Goal: Task Accomplishment & Management: Use online tool/utility

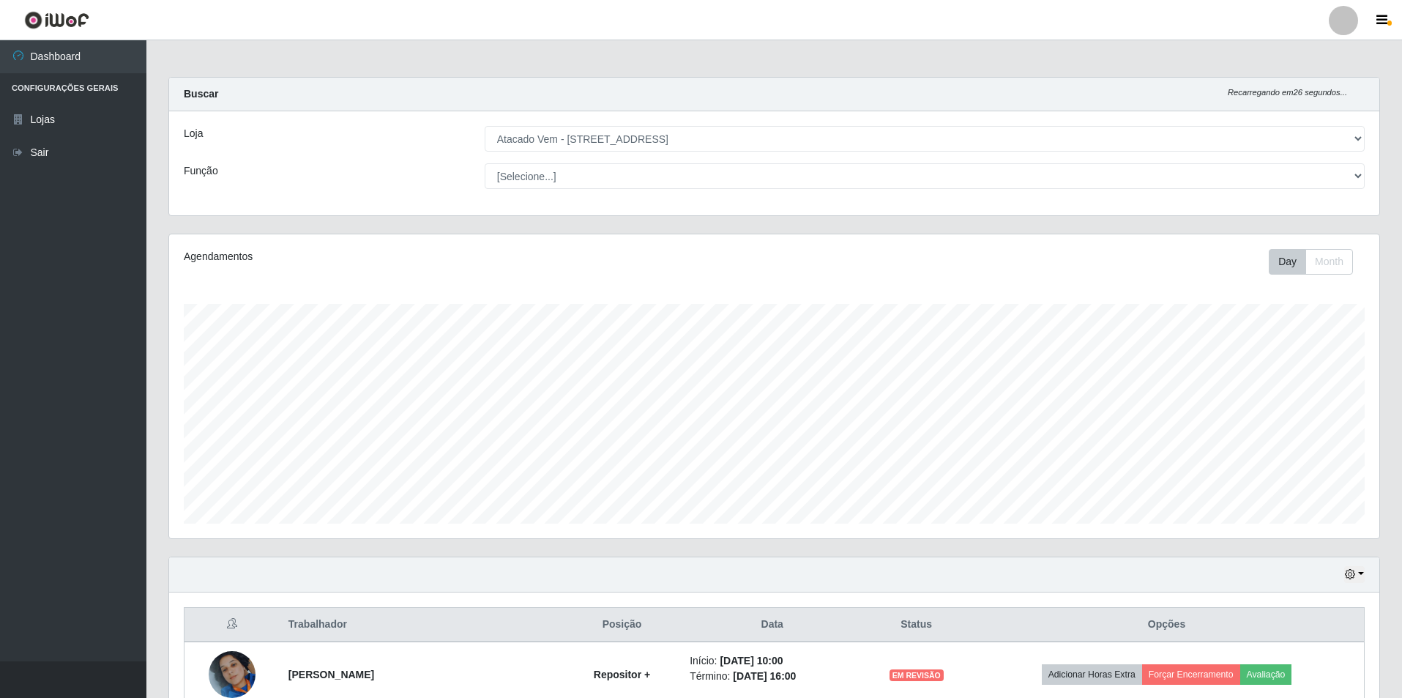
select select "461"
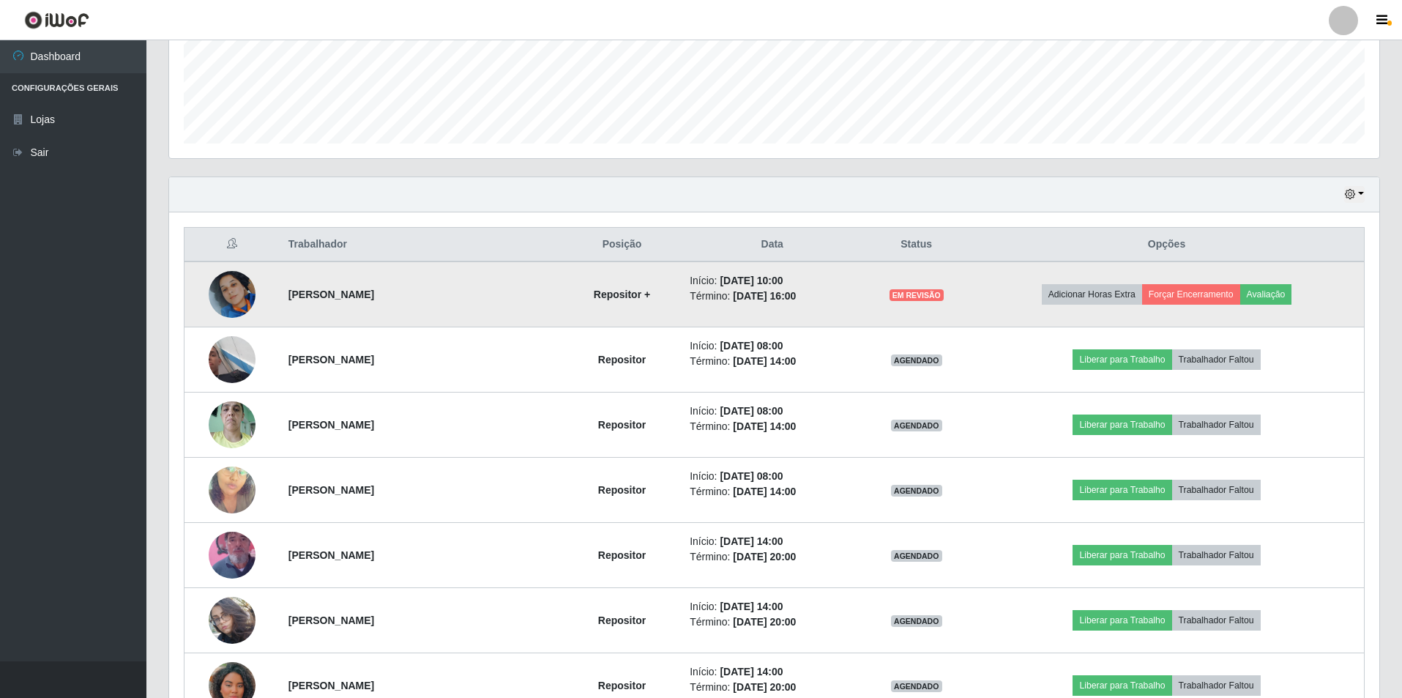
scroll to position [304, 1210]
click at [1194, 299] on button "Forçar Encerramento" at bounding box center [1191, 294] width 98 height 20
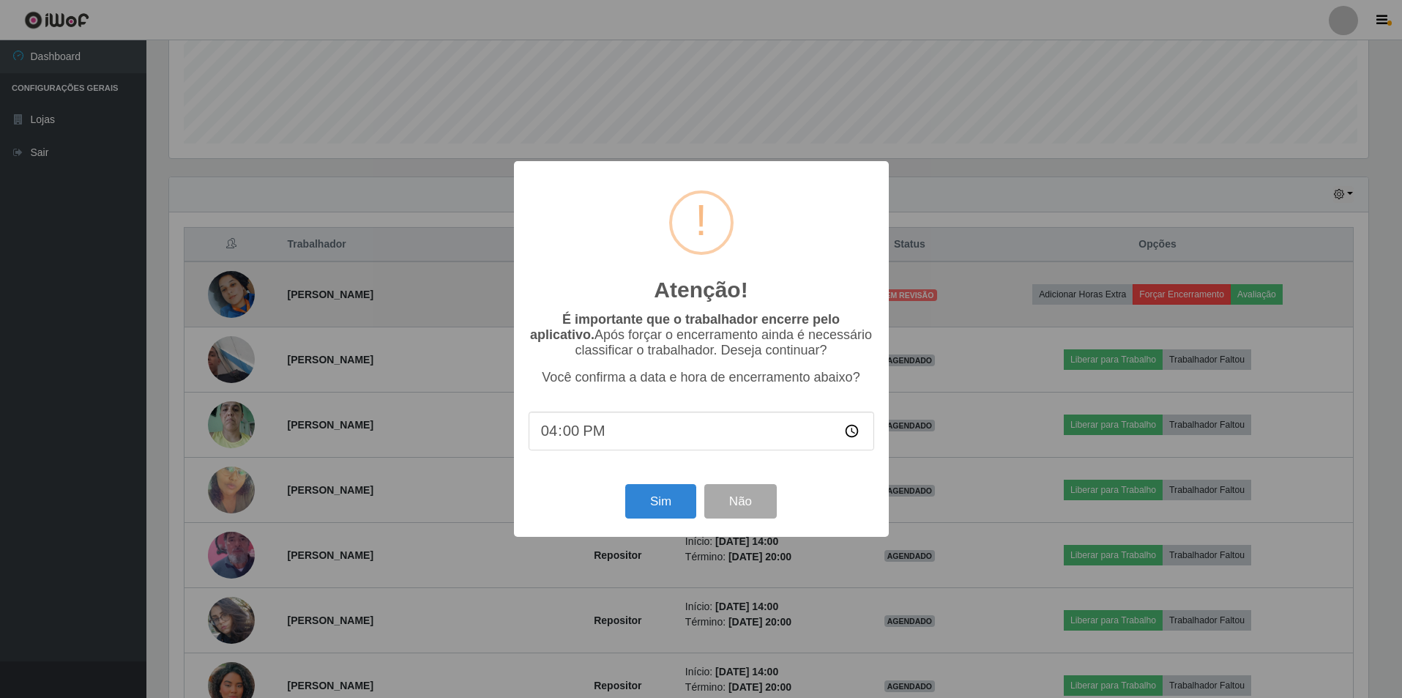
scroll to position [304, 1203]
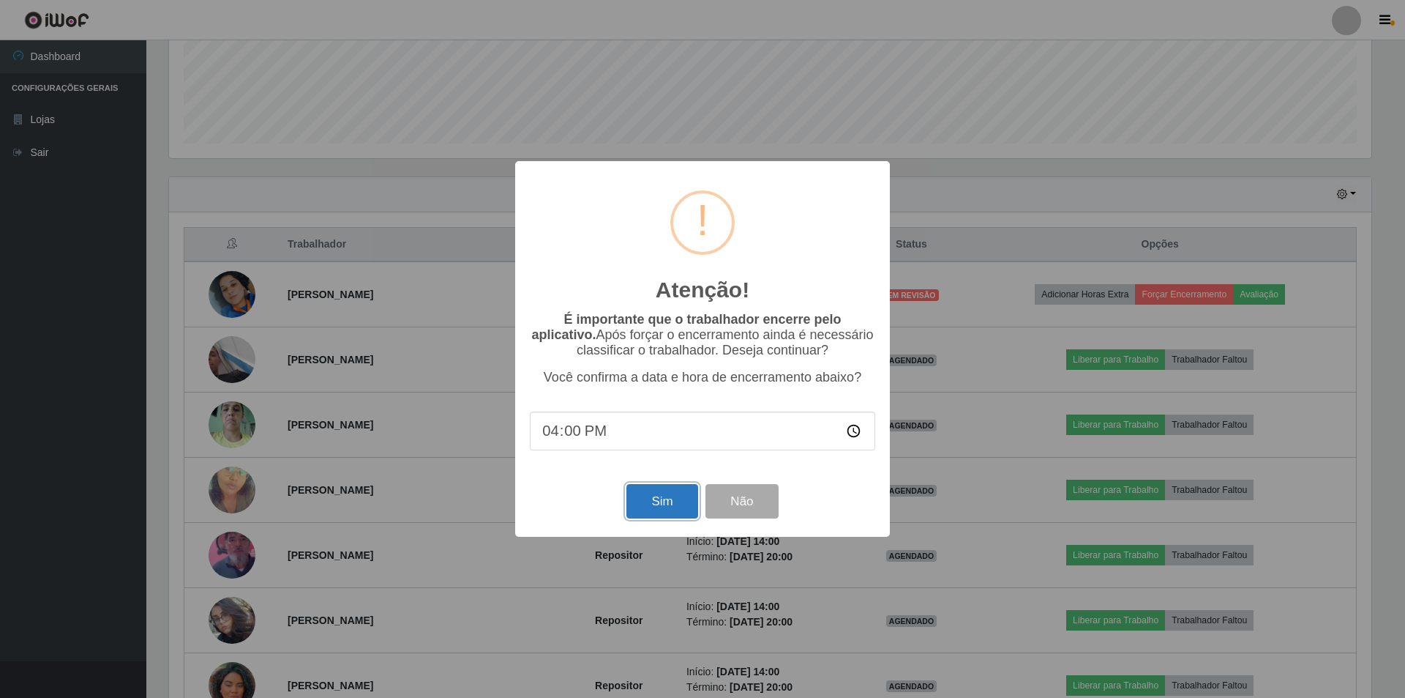
click at [679, 507] on button "Sim" at bounding box center [662, 501] width 71 height 34
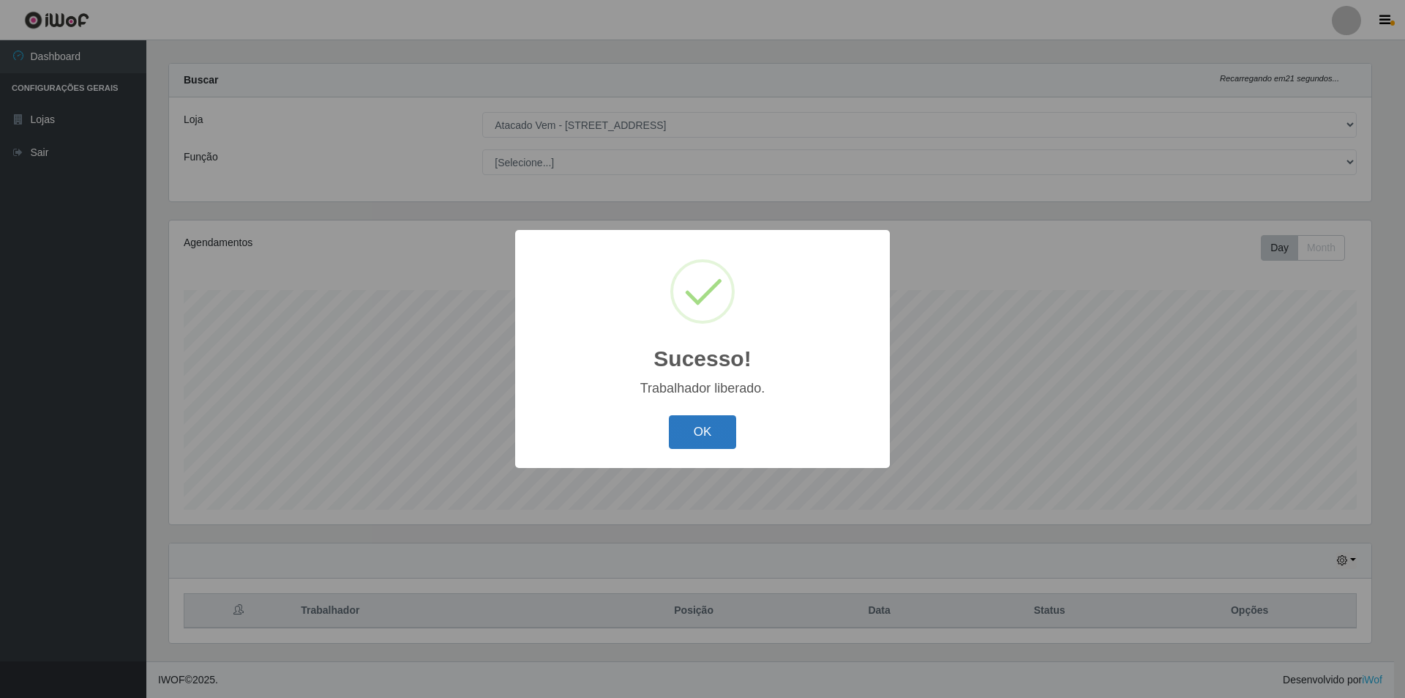
click at [701, 436] on button "OK" at bounding box center [703, 432] width 68 height 34
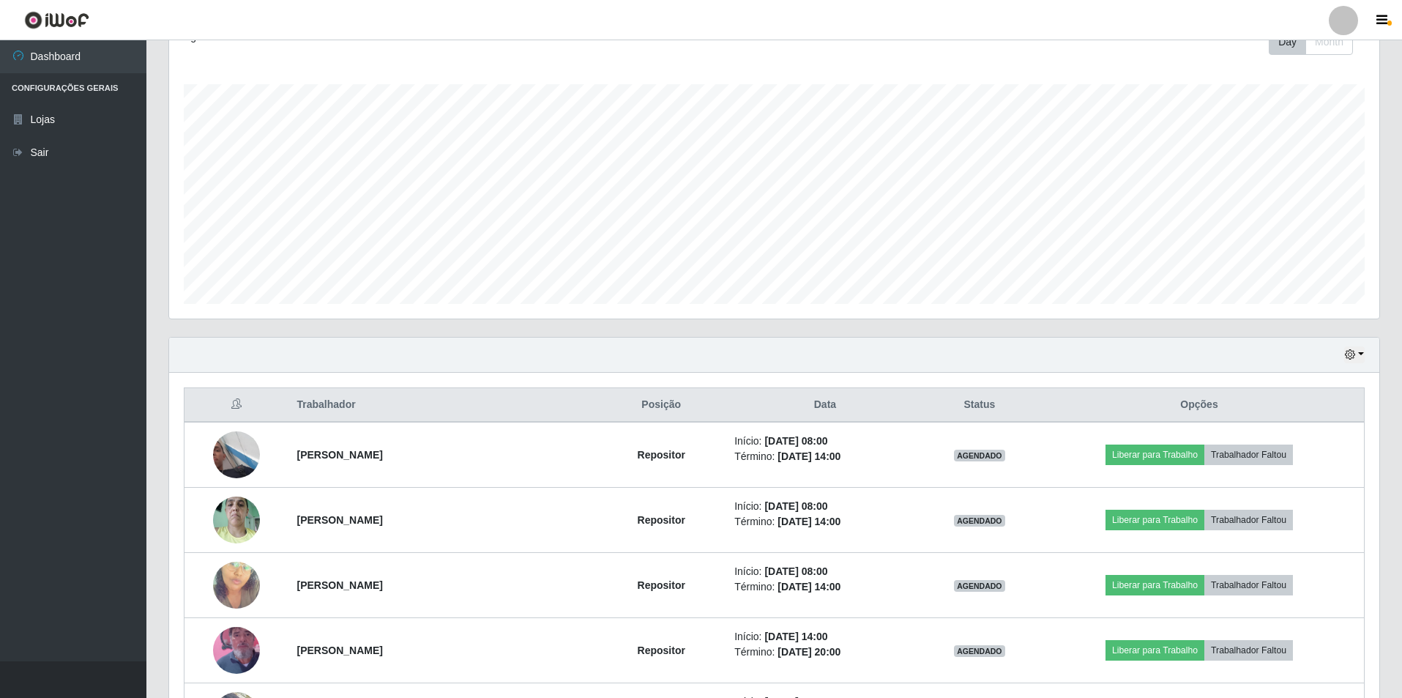
scroll to position [0, 0]
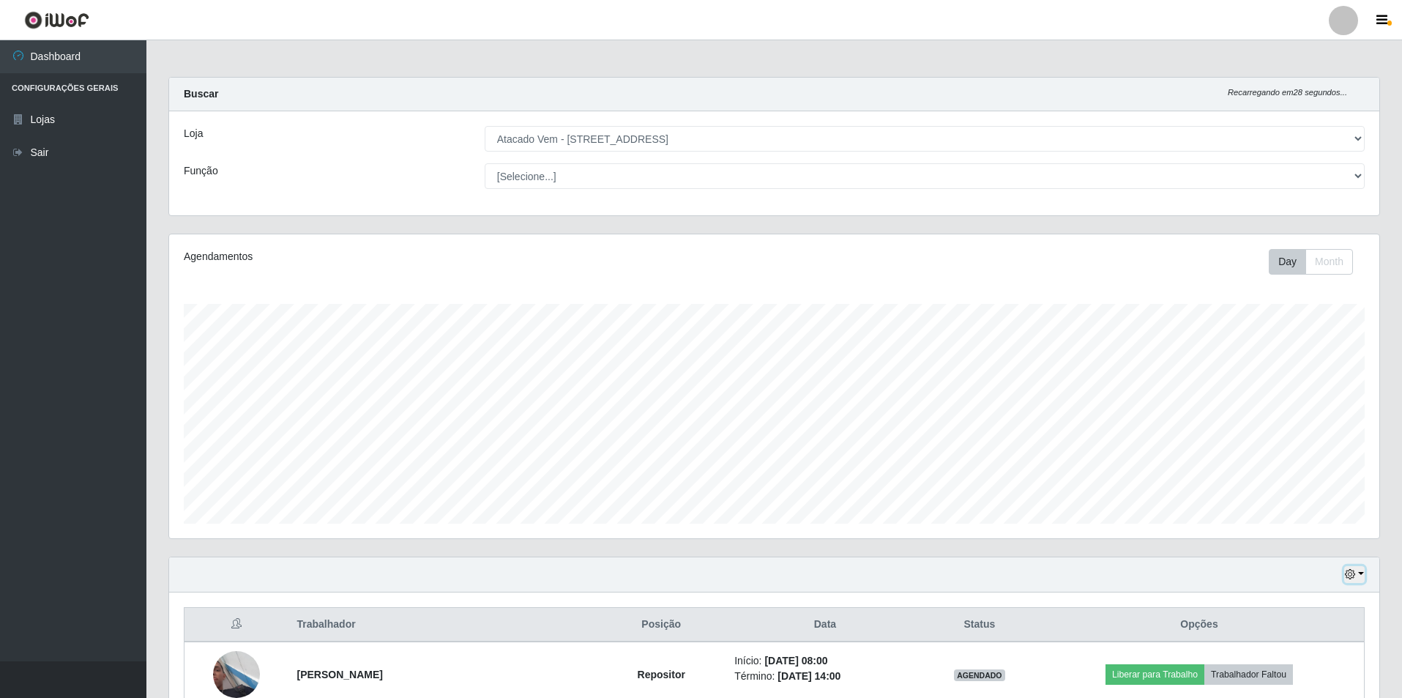
click at [1346, 575] on icon "button" at bounding box center [1350, 574] width 10 height 10
click at [1280, 496] on button "3 dias" at bounding box center [1306, 489] width 116 height 31
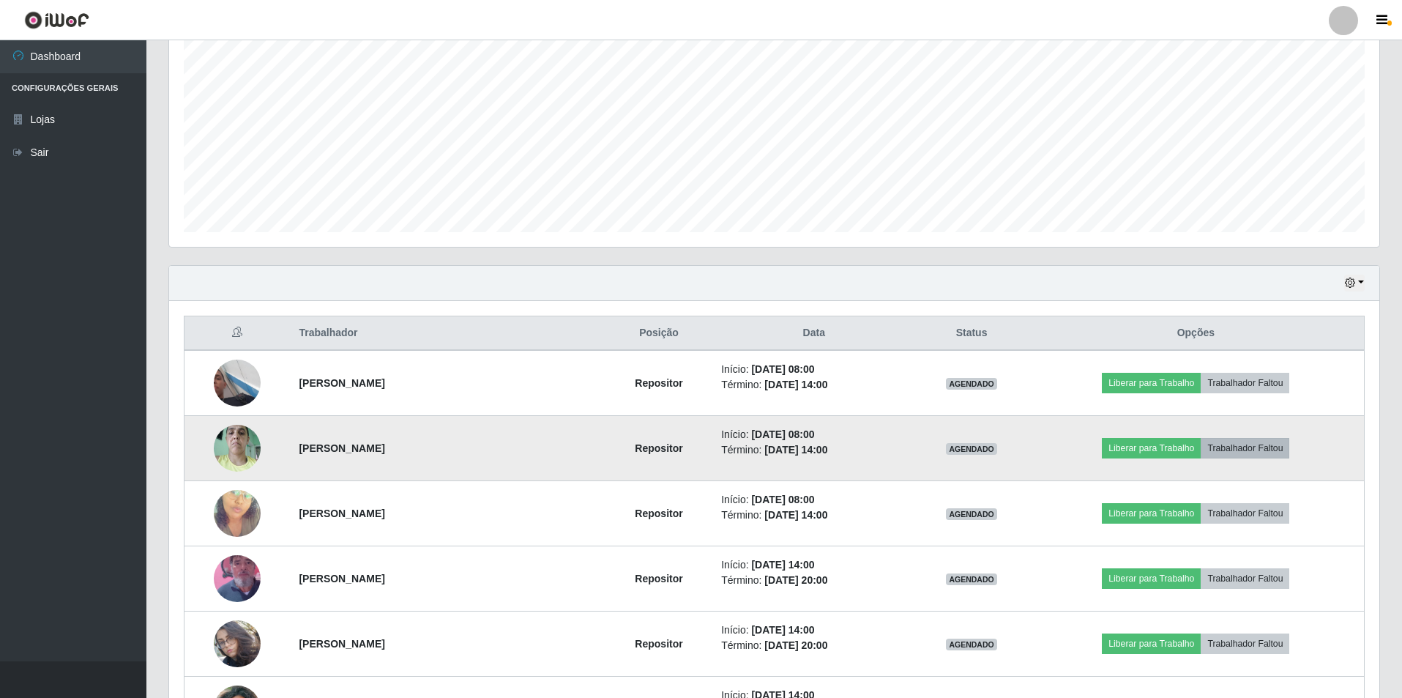
scroll to position [293, 0]
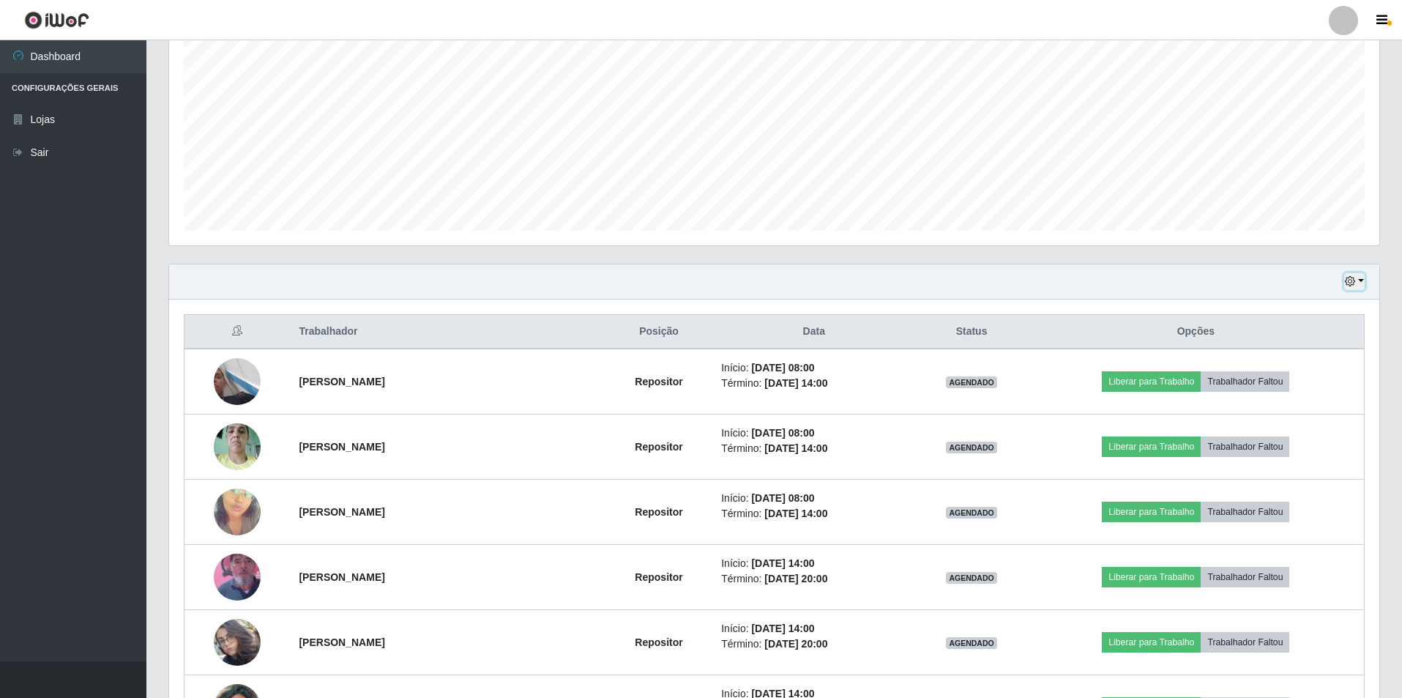
click at [1345, 280] on icon "button" at bounding box center [1350, 281] width 10 height 10
click at [1304, 398] on button "1 Semana" at bounding box center [1306, 399] width 116 height 31
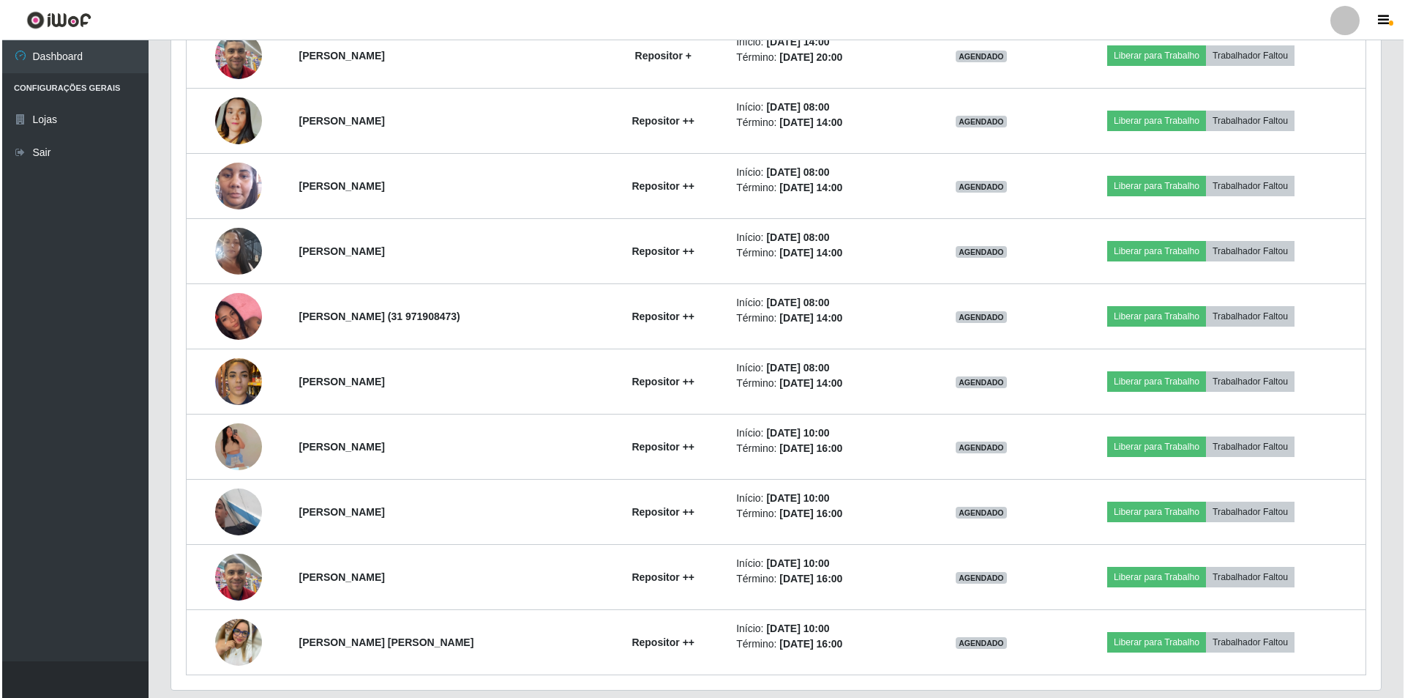
scroll to position [3076, 0]
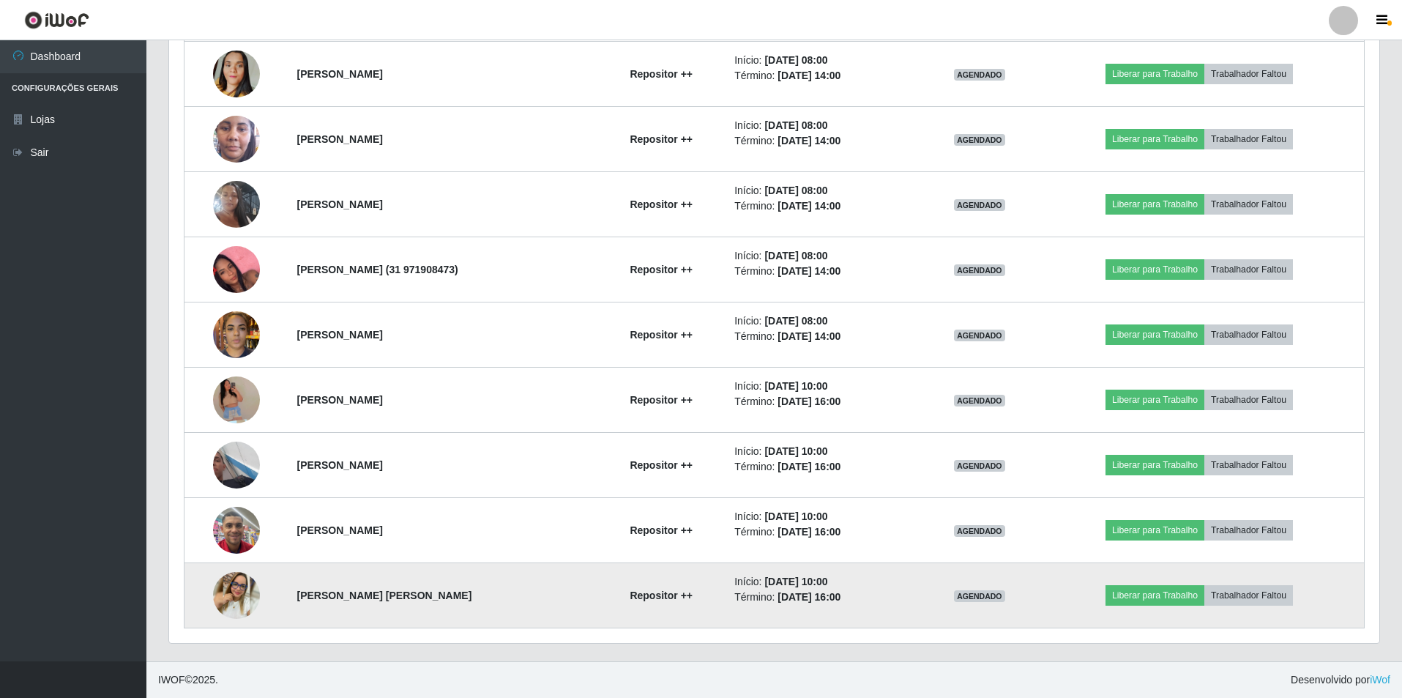
click at [237, 591] on img at bounding box center [236, 595] width 47 height 47
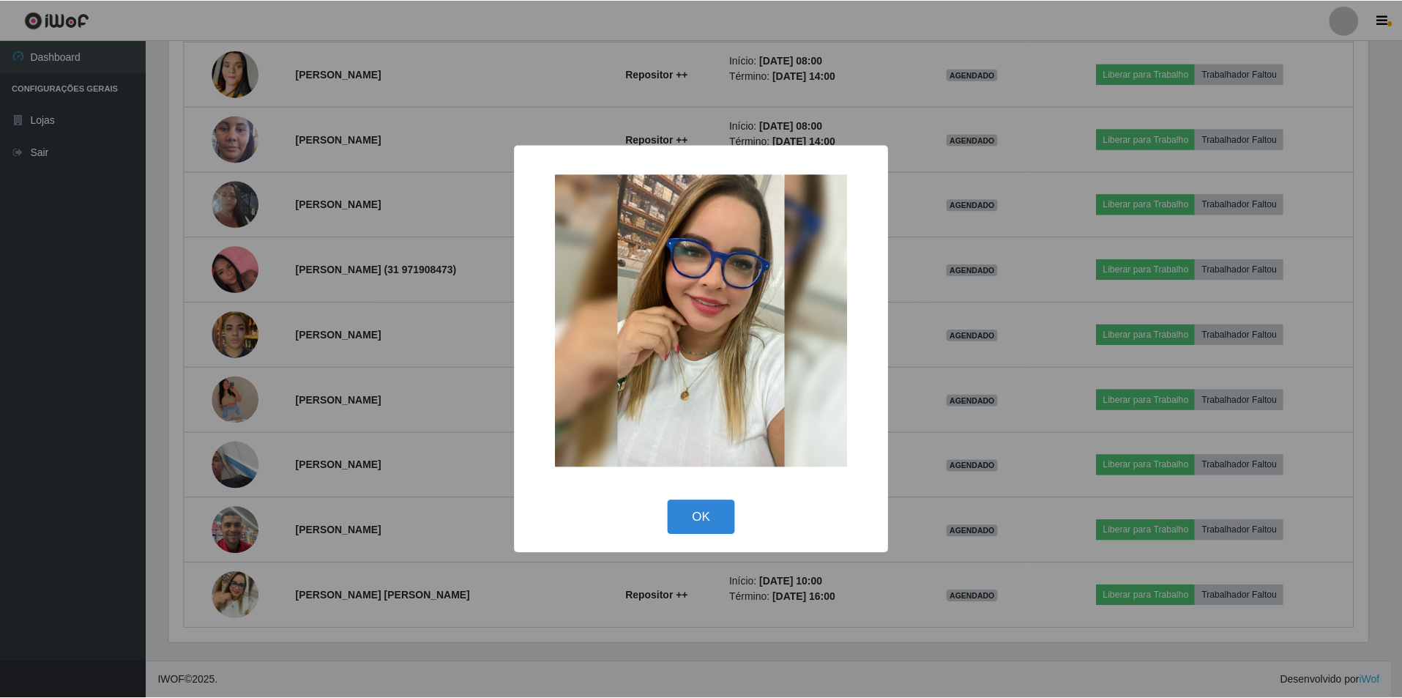
scroll to position [304, 1203]
click at [468, 433] on div "× OK Cancel" at bounding box center [702, 349] width 1405 height 698
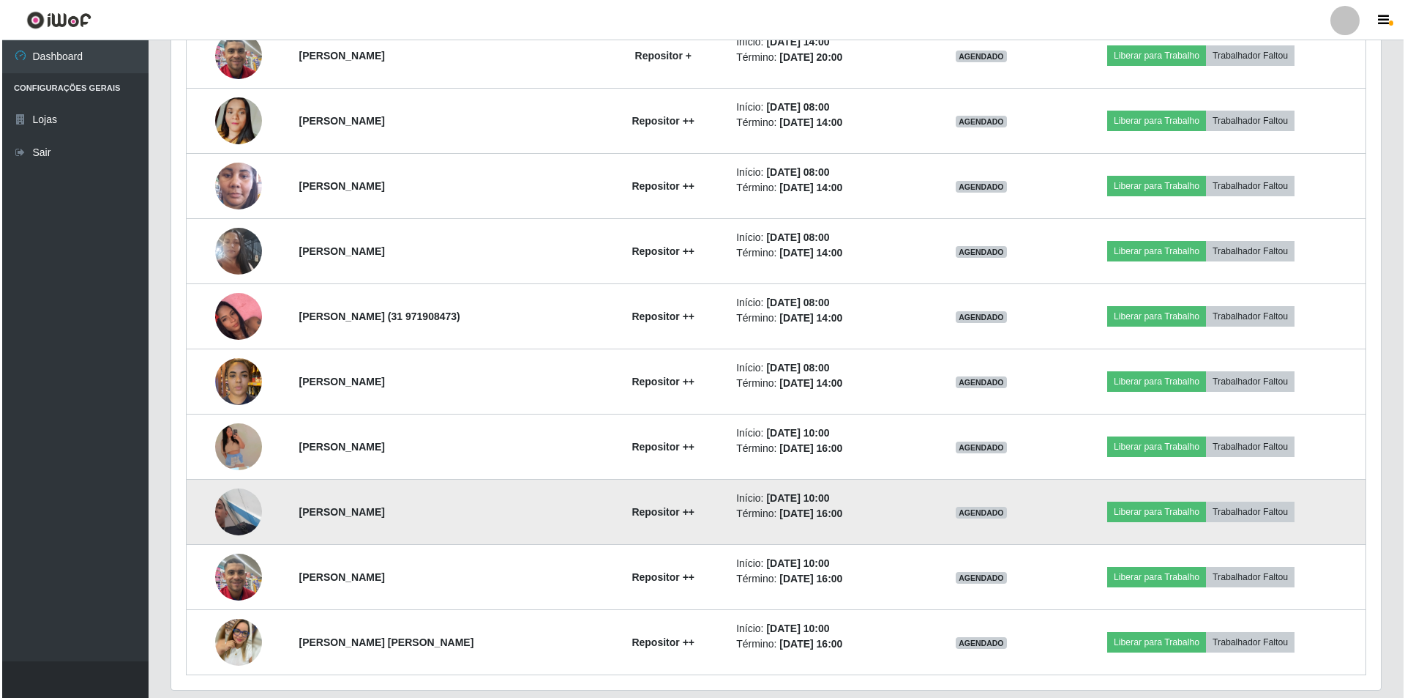
scroll to position [3003, 0]
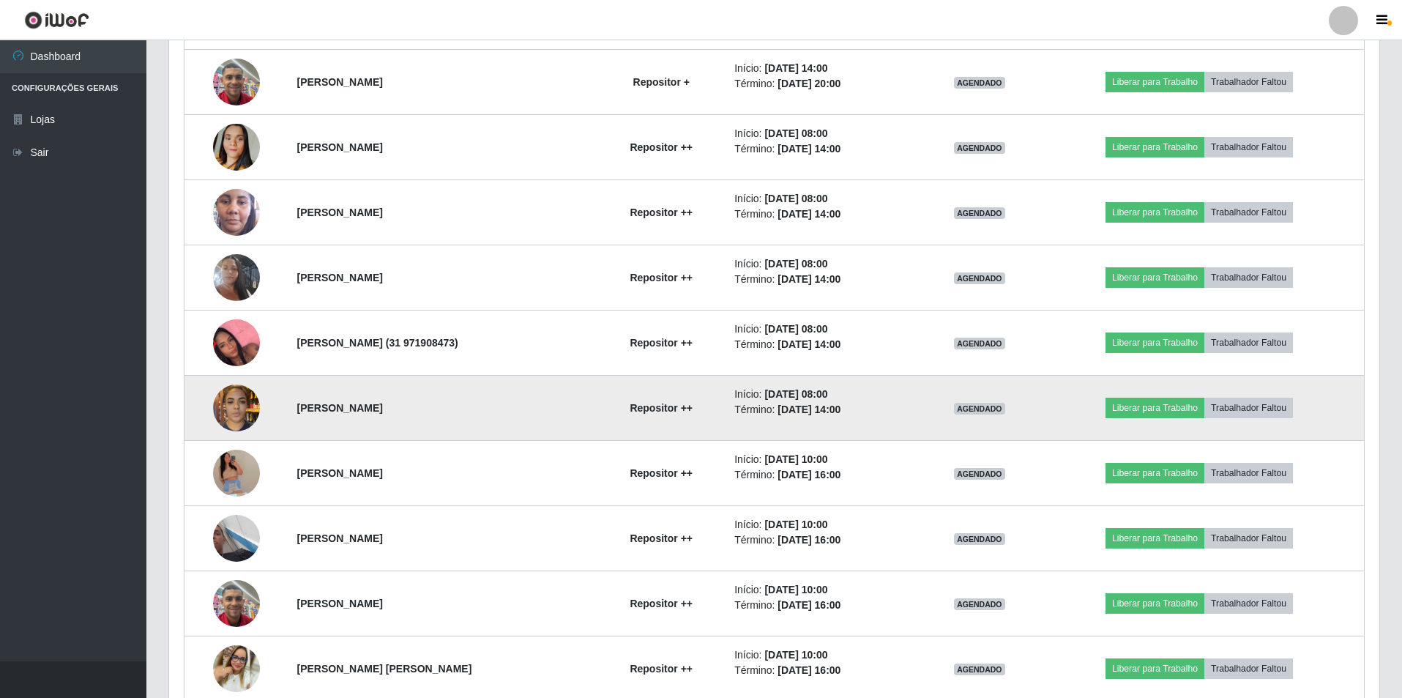
click at [236, 421] on img at bounding box center [236, 407] width 47 height 62
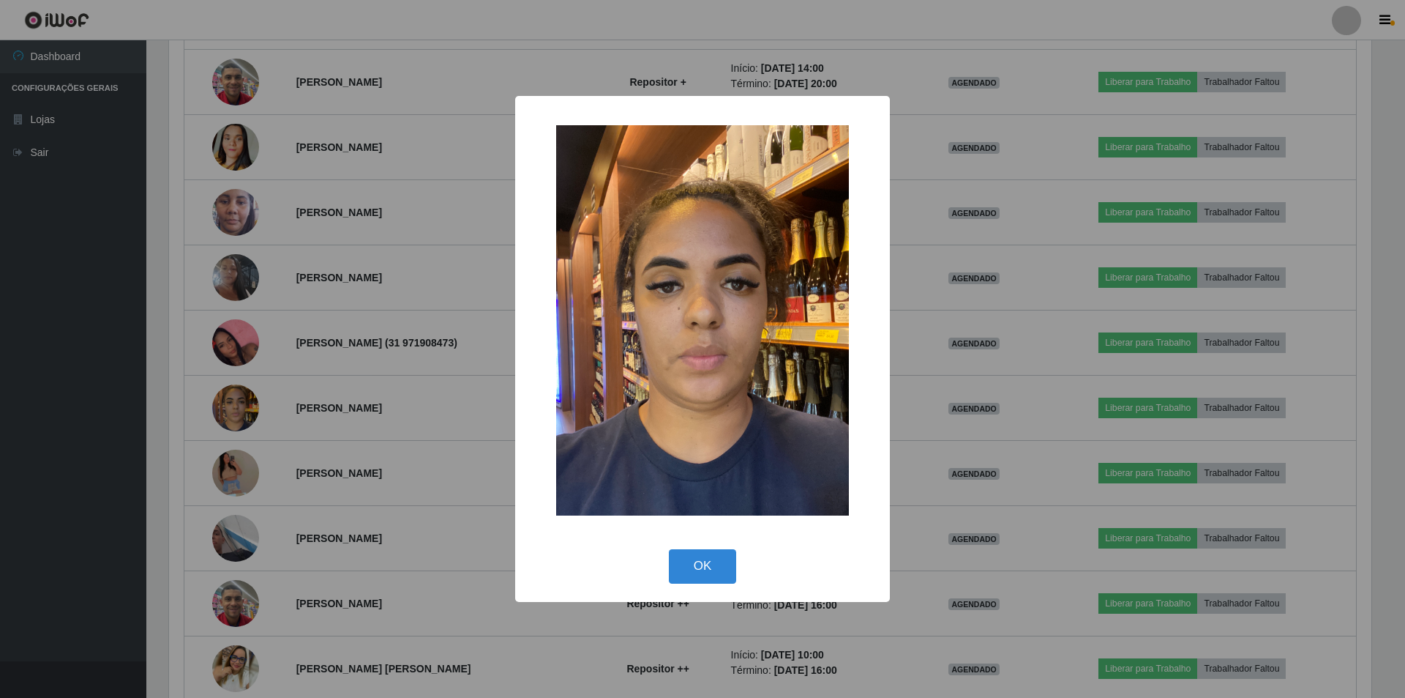
click at [285, 419] on div "× OK Cancel" at bounding box center [702, 349] width 1405 height 698
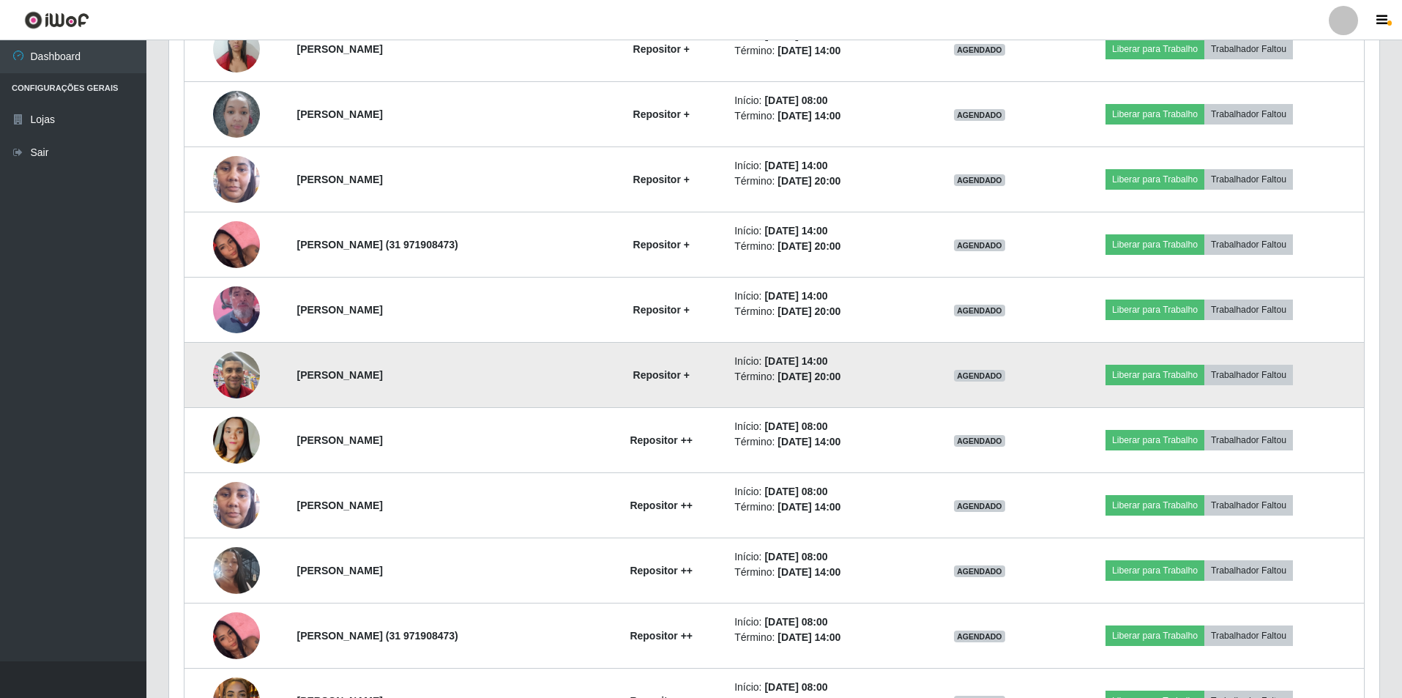
scroll to position [2783, 0]
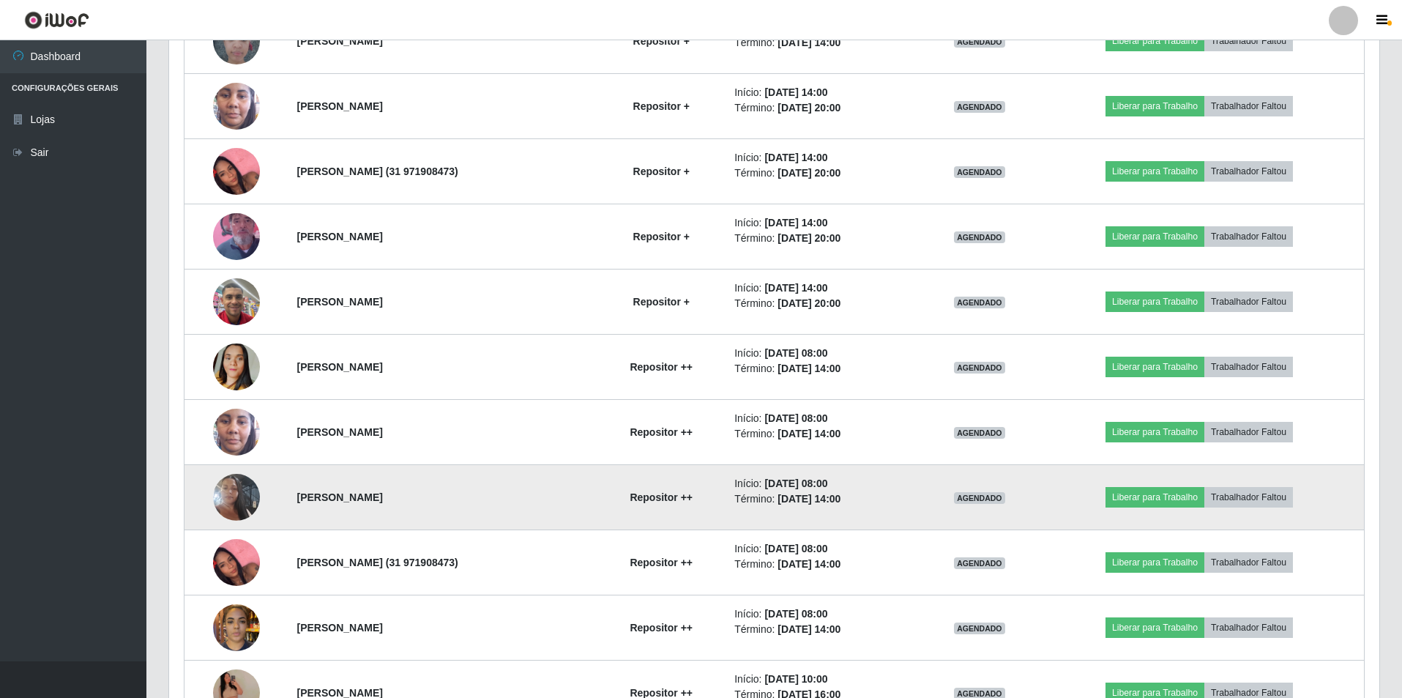
click at [223, 477] on img at bounding box center [236, 496] width 47 height 83
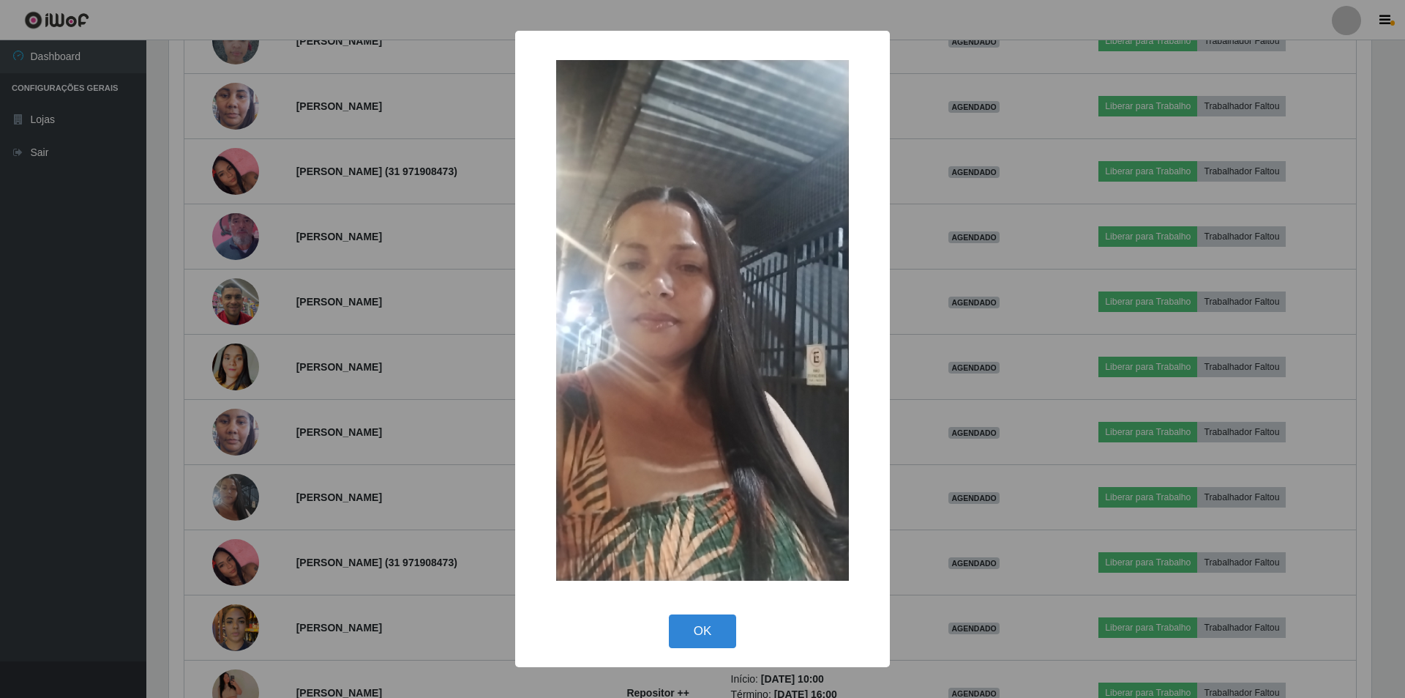
click at [333, 438] on div "× OK Cancel" at bounding box center [702, 349] width 1405 height 698
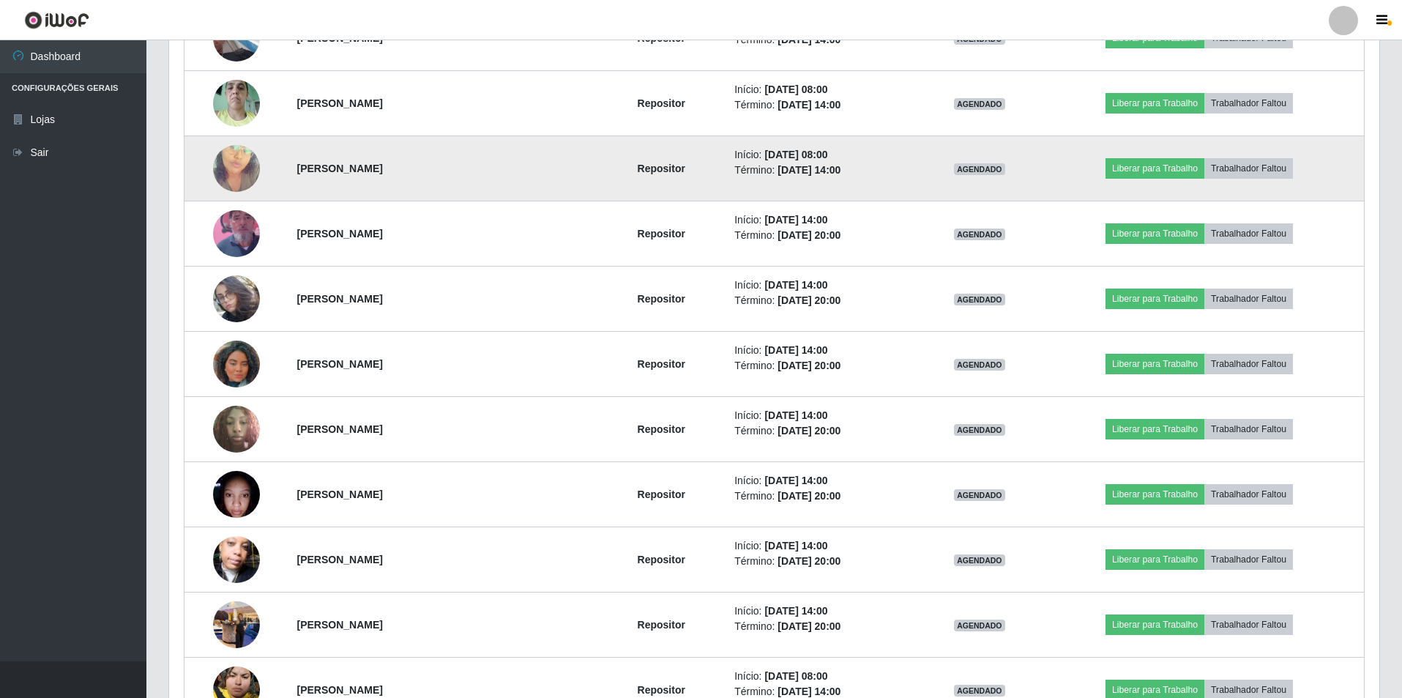
scroll to position [660, 0]
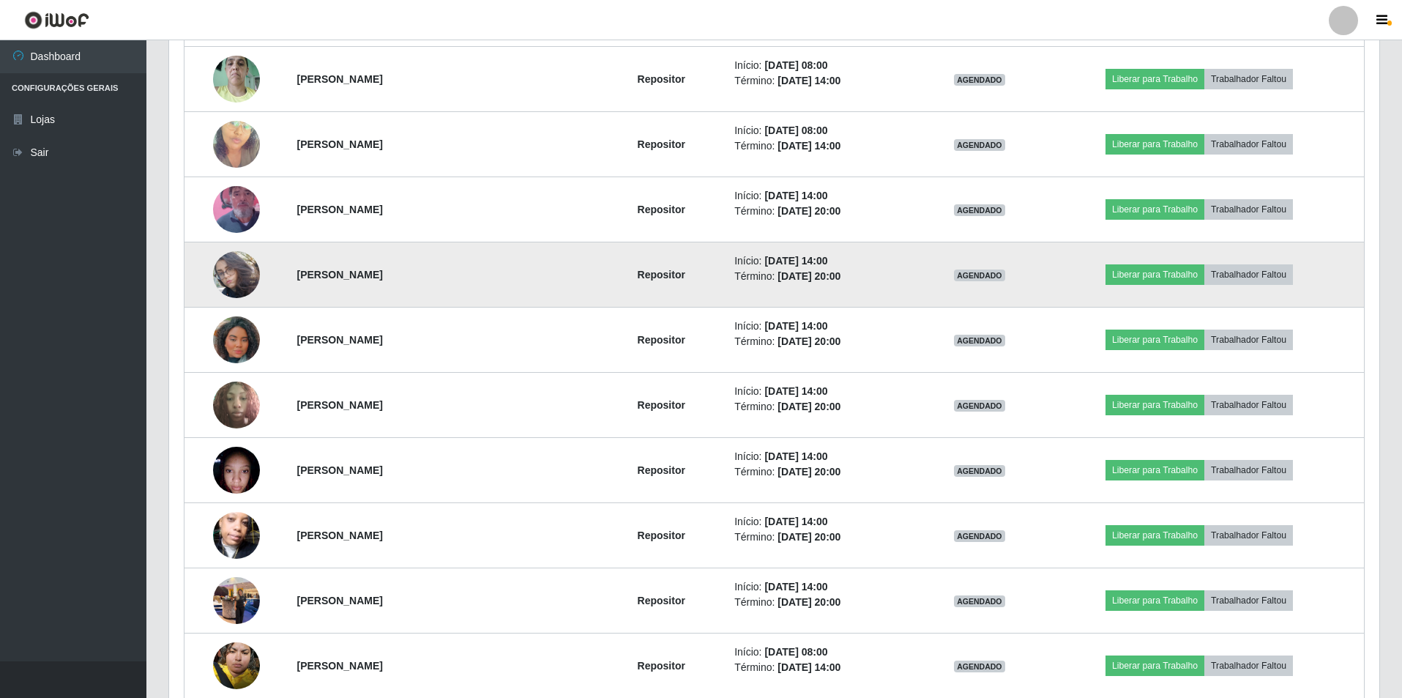
click at [240, 290] on img at bounding box center [236, 274] width 47 height 83
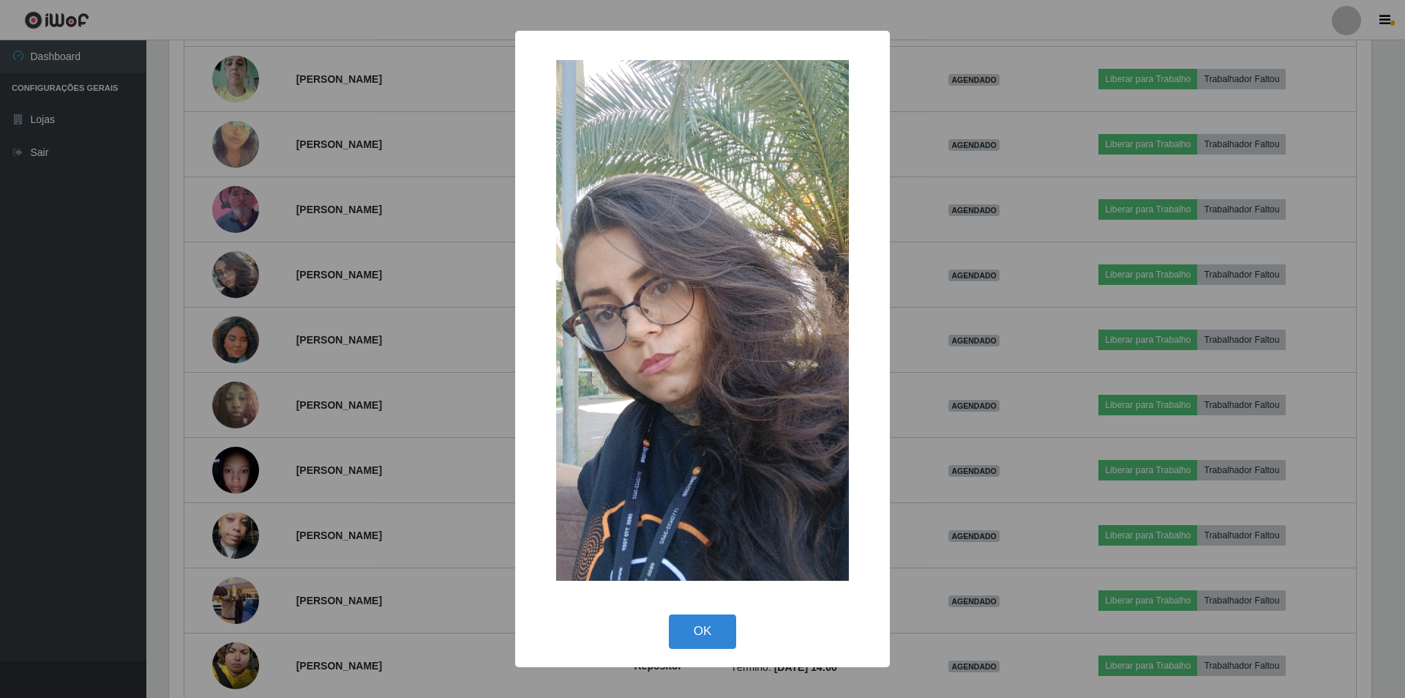
click at [424, 319] on div "× OK Cancel" at bounding box center [702, 349] width 1405 height 698
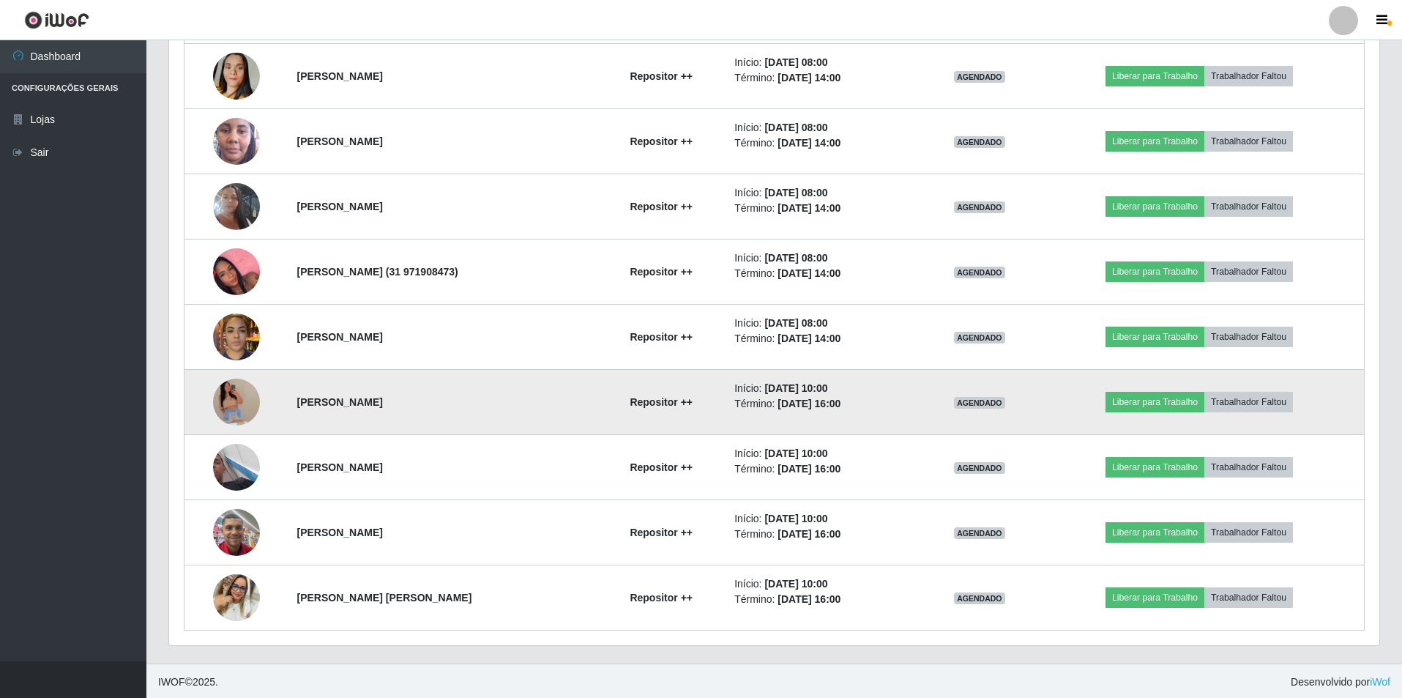
scroll to position [3076, 0]
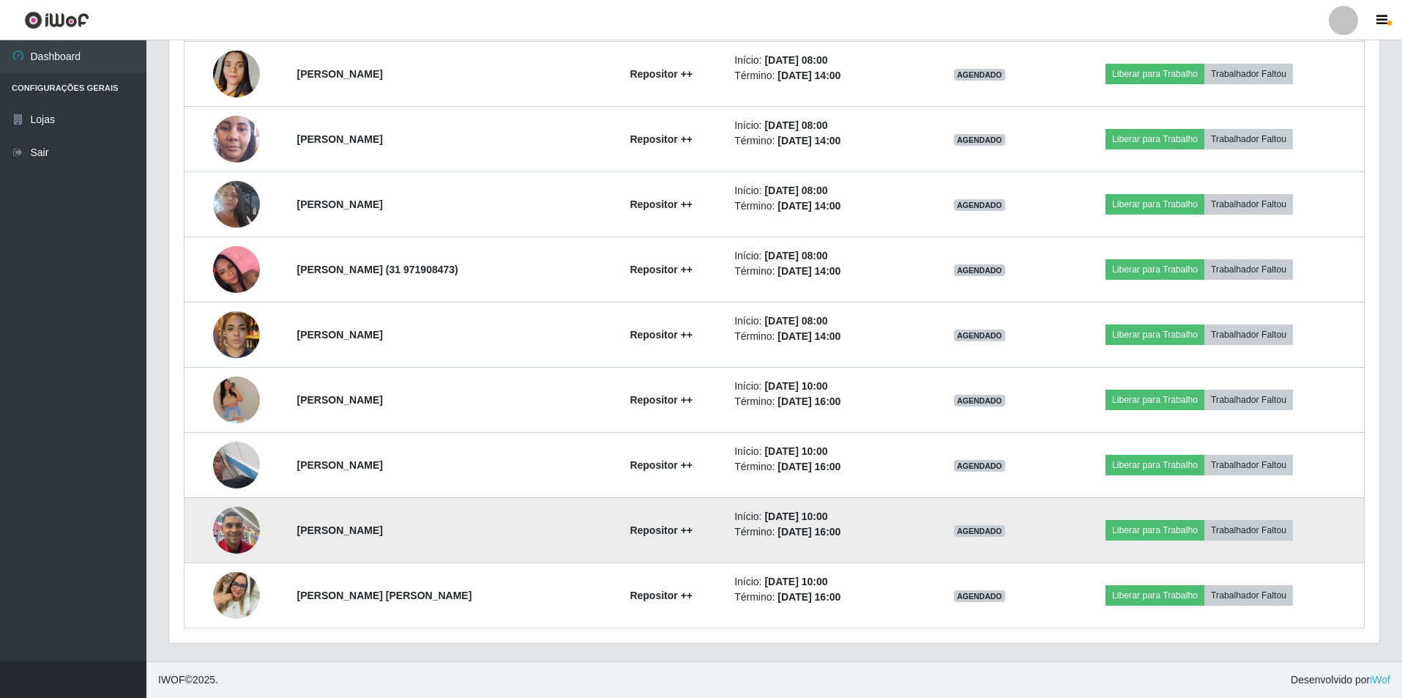
click at [239, 509] on img at bounding box center [236, 529] width 47 height 62
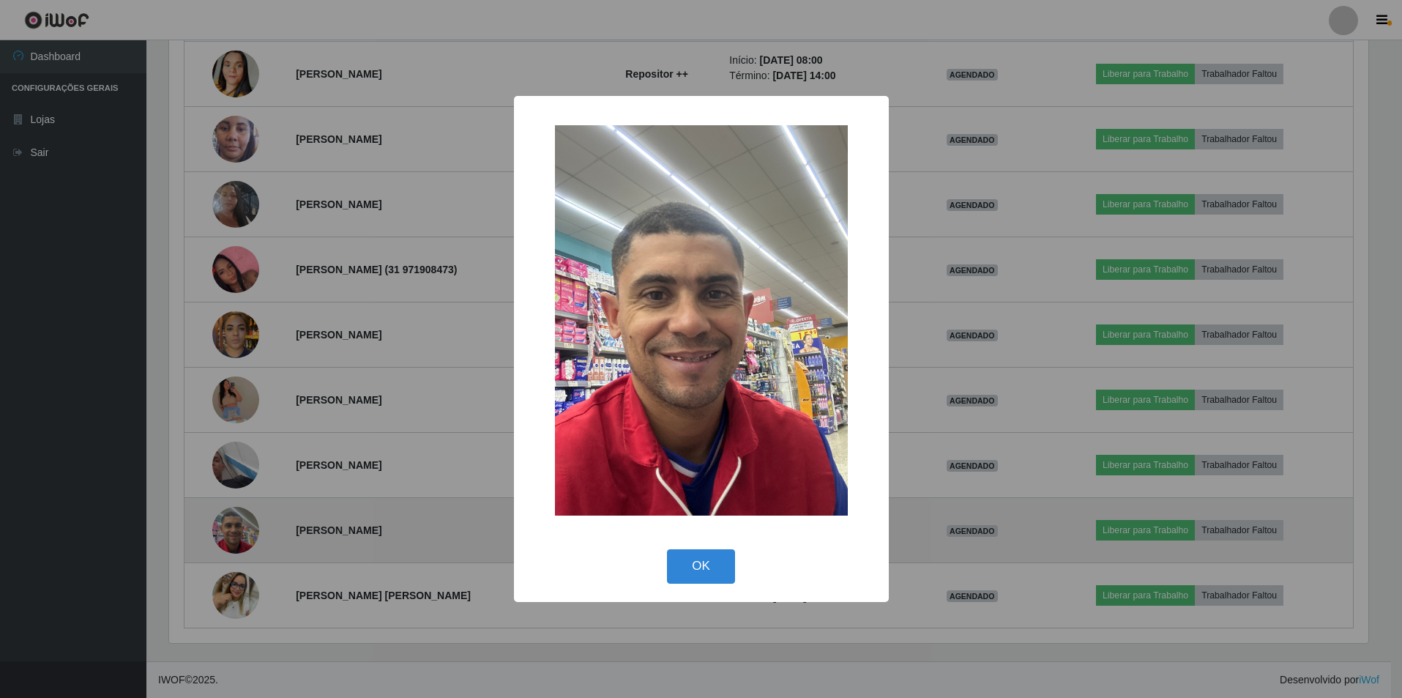
scroll to position [304, 1203]
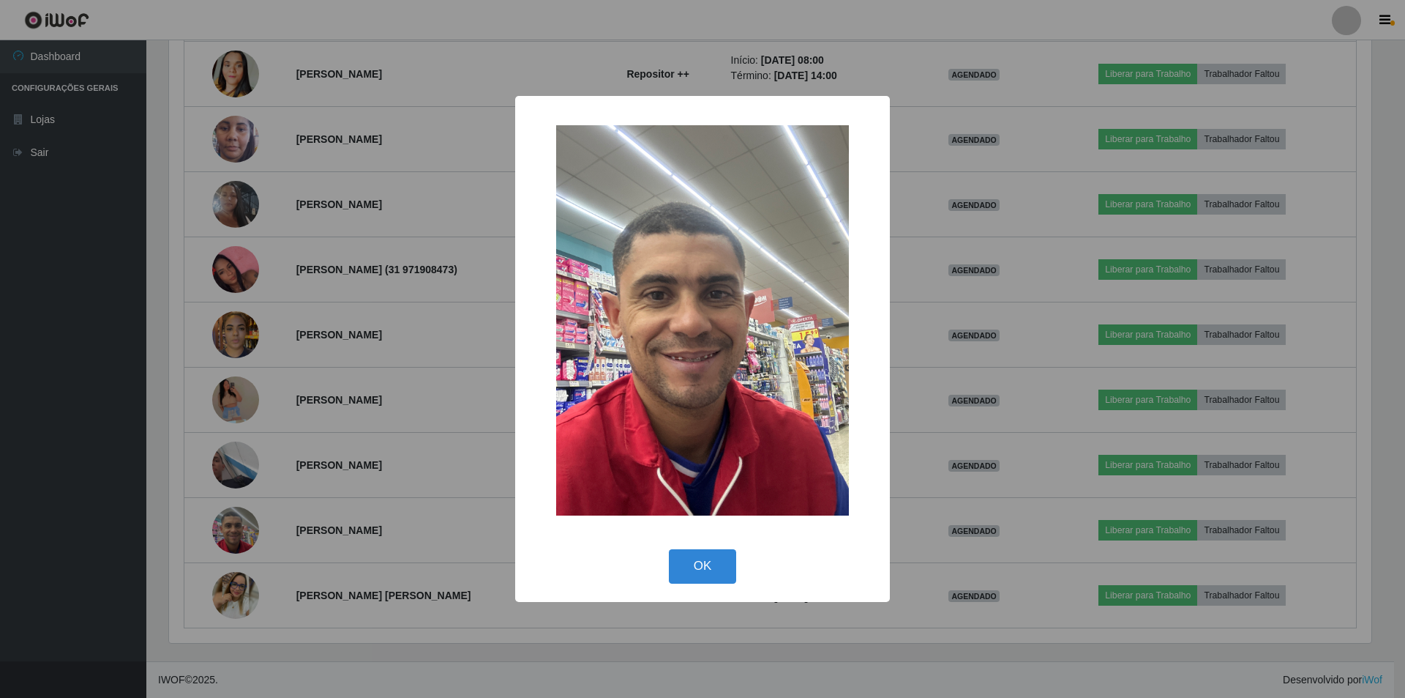
click at [340, 381] on div "× OK Cancel" at bounding box center [702, 349] width 1405 height 698
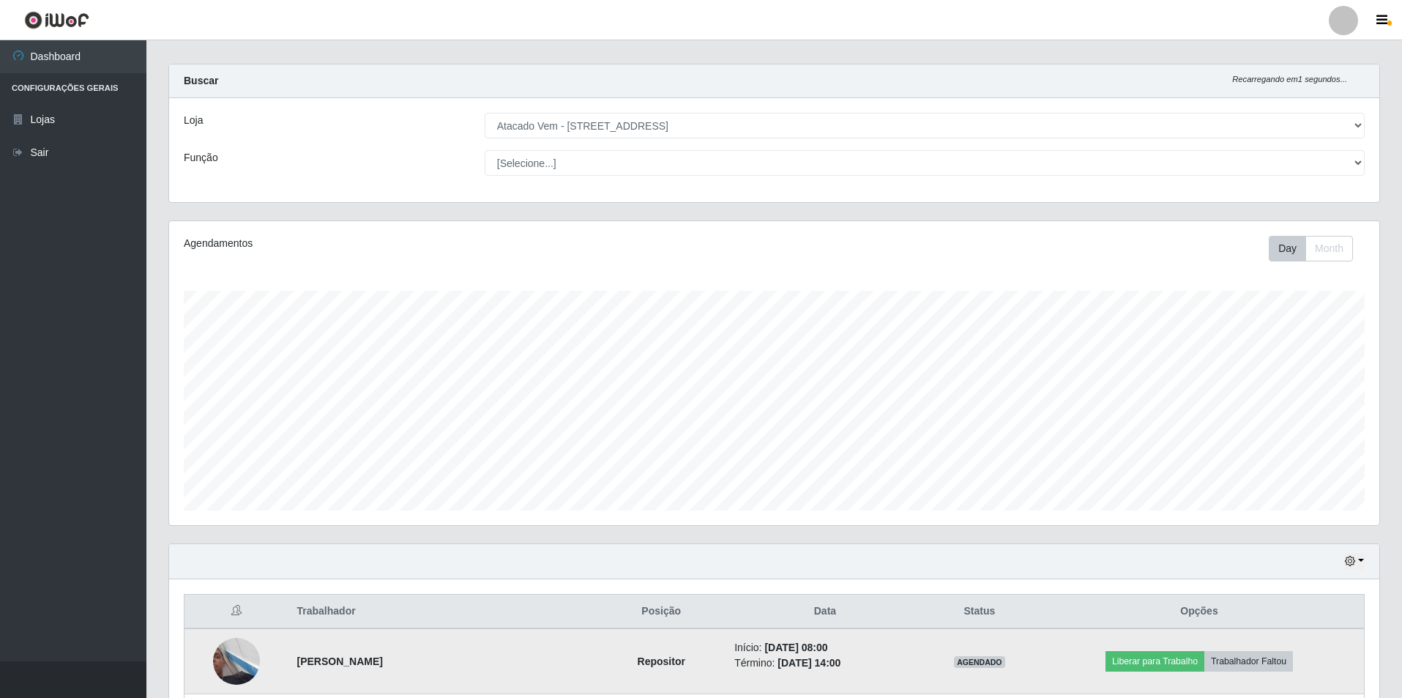
scroll to position [0, 0]
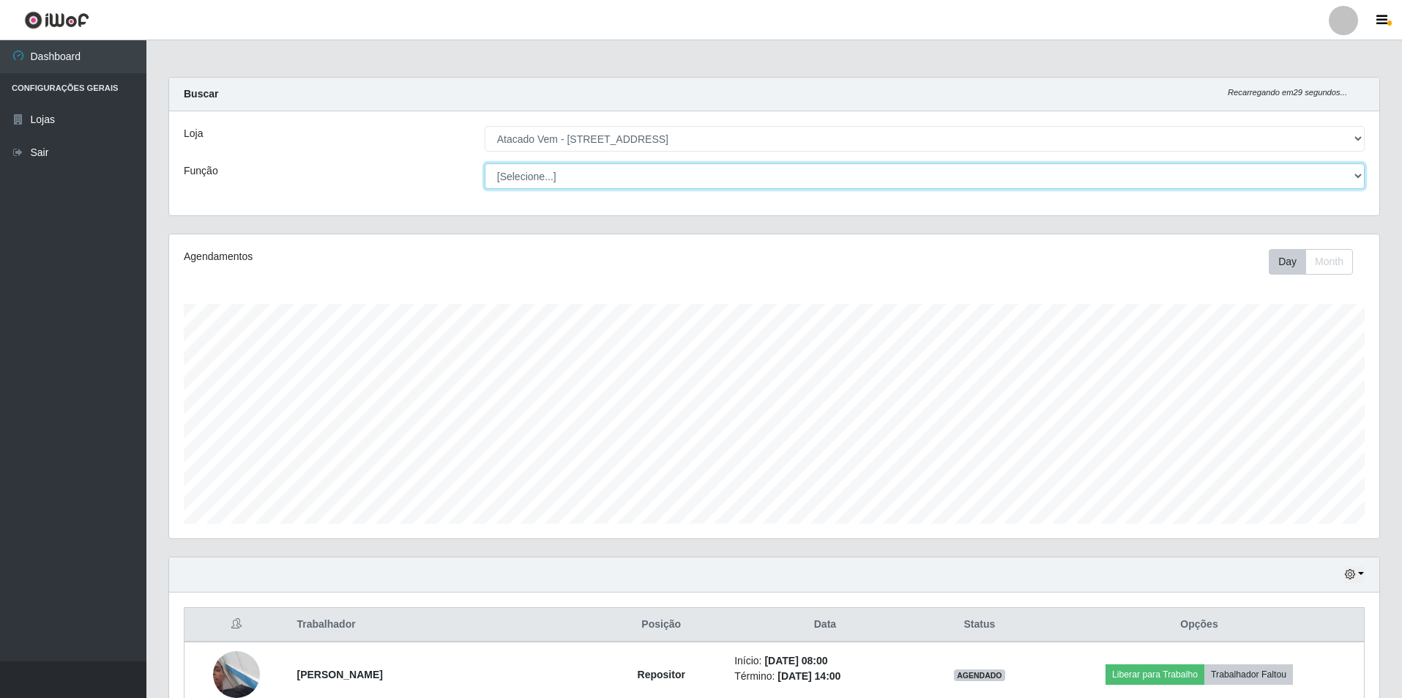
click at [546, 184] on select "[Selecione...] Carregador e Descarregador de Caminhão Carregador e Descarregado…" at bounding box center [925, 176] width 880 height 26
click at [485, 163] on select "[Selecione...] Carregador e Descarregador de Caminhão Carregador e Descarregado…" at bounding box center [925, 176] width 880 height 26
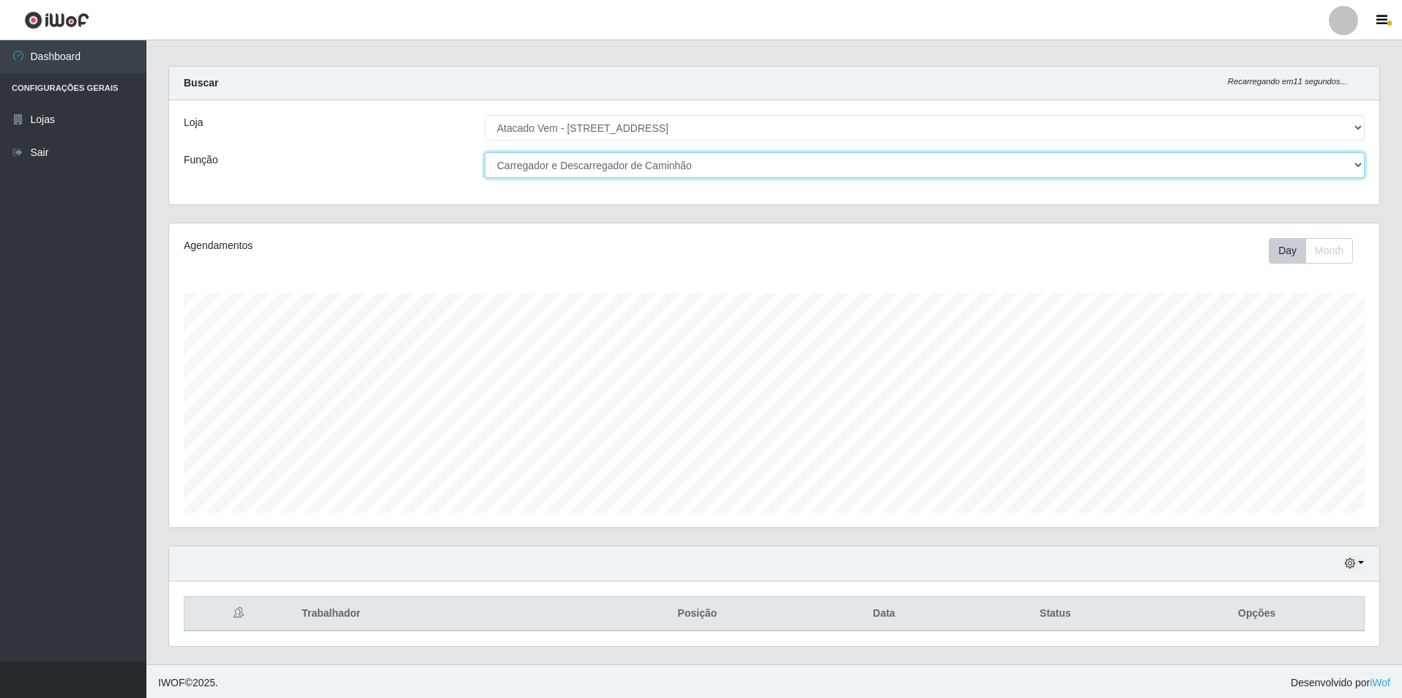
scroll to position [14, 0]
click at [607, 163] on select "[Selecione...] Carregador e Descarregador de Caminhão Carregador e Descarregado…" at bounding box center [925, 162] width 880 height 26
click at [485, 149] on select "[Selecione...] Carregador e Descarregador de Caminhão Carregador e Descarregado…" at bounding box center [925, 162] width 880 height 26
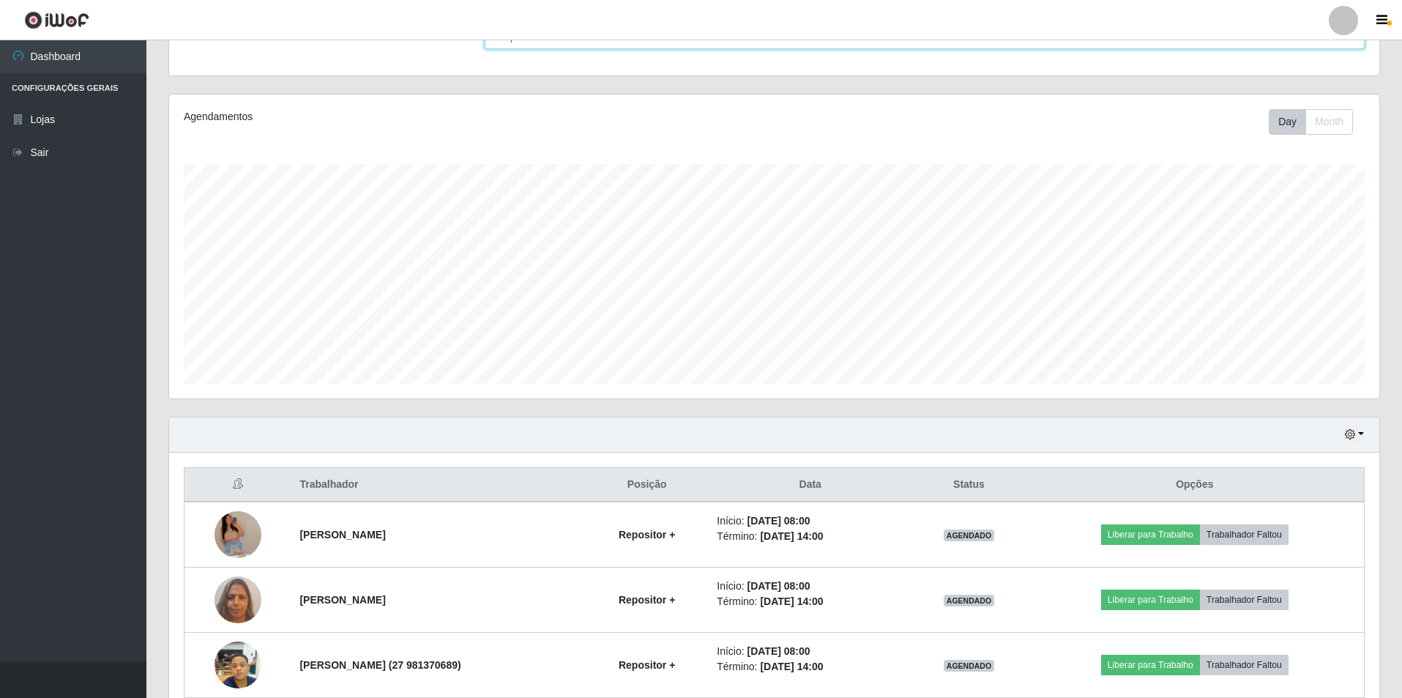
scroll to position [15, 0]
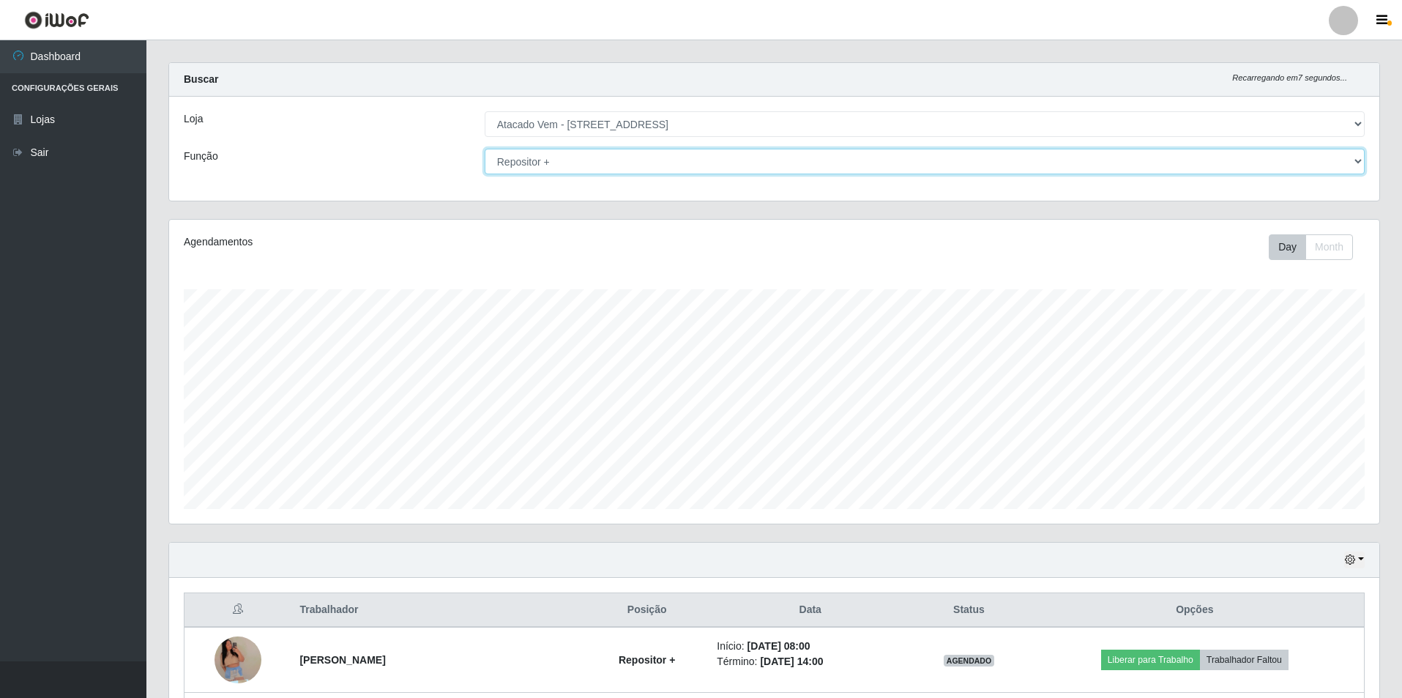
click at [565, 168] on select "[Selecione...] Carregador e Descarregador de Caminhão Carregador e Descarregado…" at bounding box center [925, 162] width 880 height 26
click at [485, 149] on select "[Selecione...] Carregador e Descarregador de Caminhão Carregador e Descarregado…" at bounding box center [925, 162] width 880 height 26
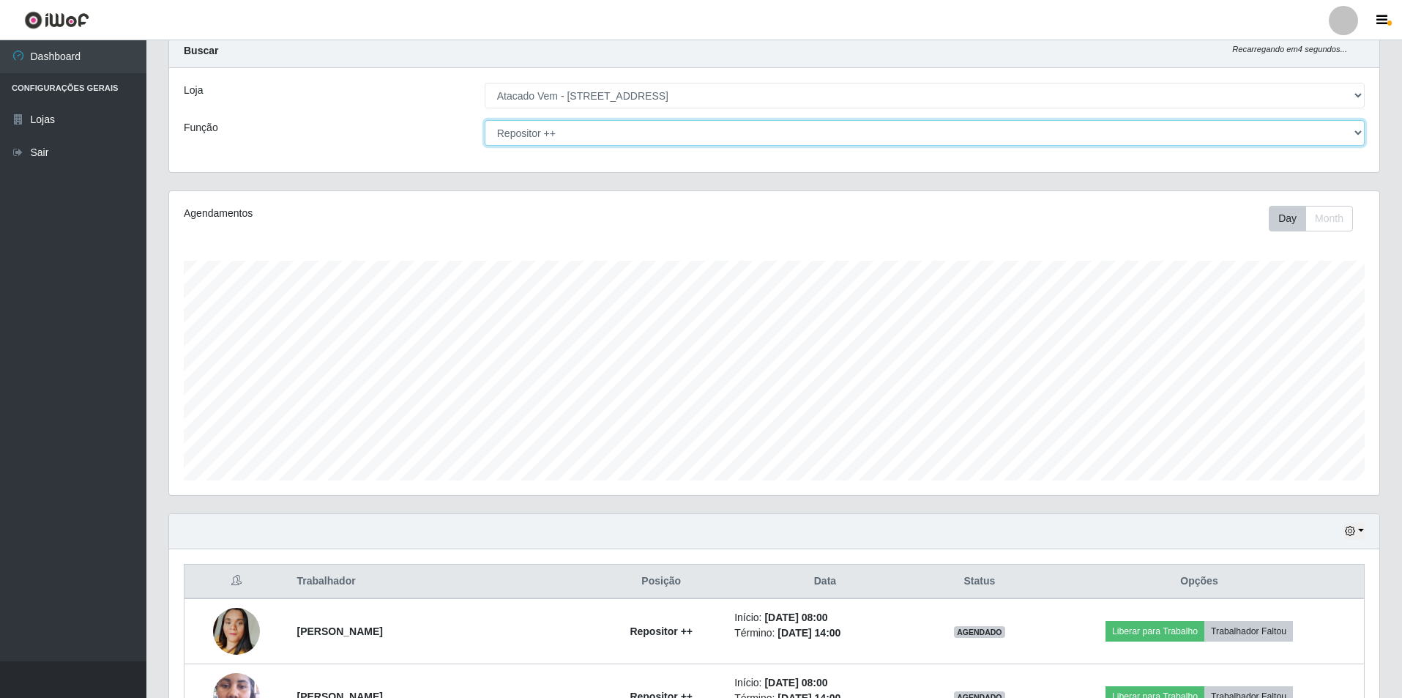
scroll to position [0, 0]
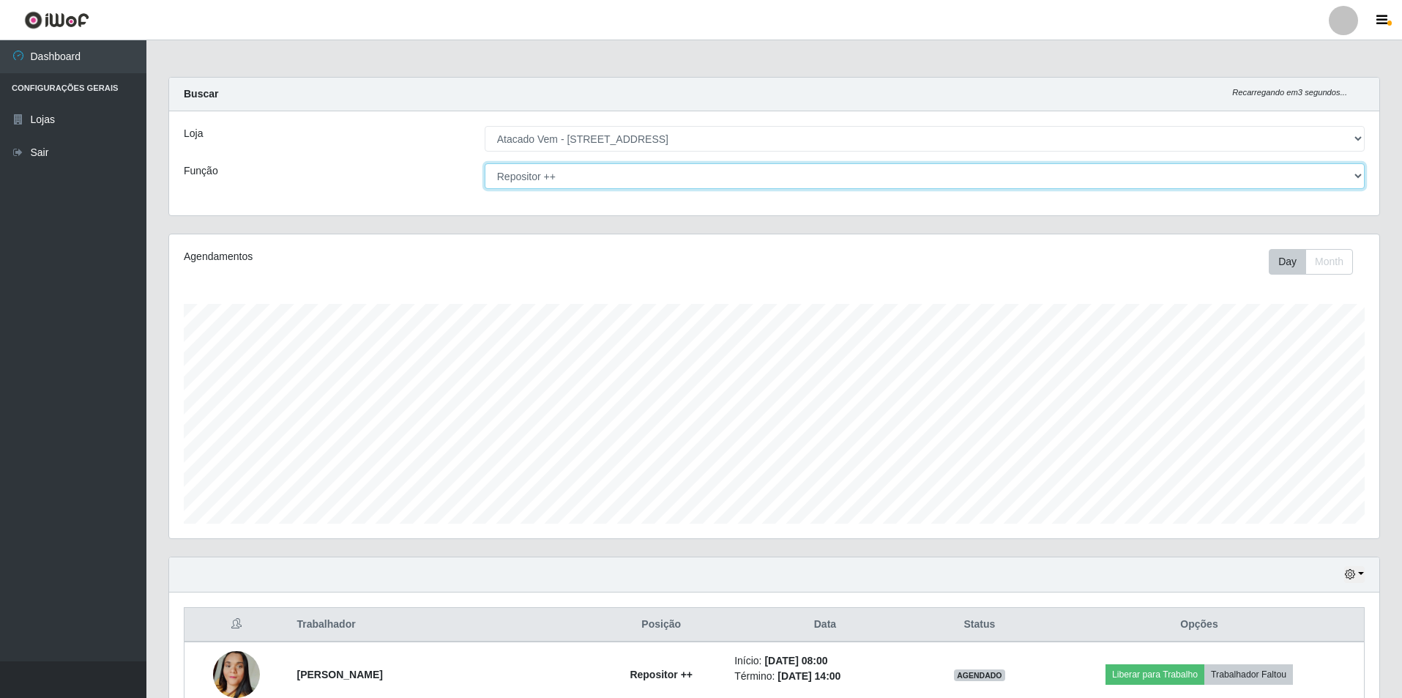
click at [572, 170] on select "[Selecione...] Carregador e Descarregador de Caminhão Carregador e Descarregado…" at bounding box center [925, 176] width 880 height 26
select select "[Selecione...]"
click at [485, 163] on select "[Selecione...] Carregador e Descarregador de Caminhão Carregador e Descarregado…" at bounding box center [925, 176] width 880 height 26
